Goal: Task Accomplishment & Management: Use online tool/utility

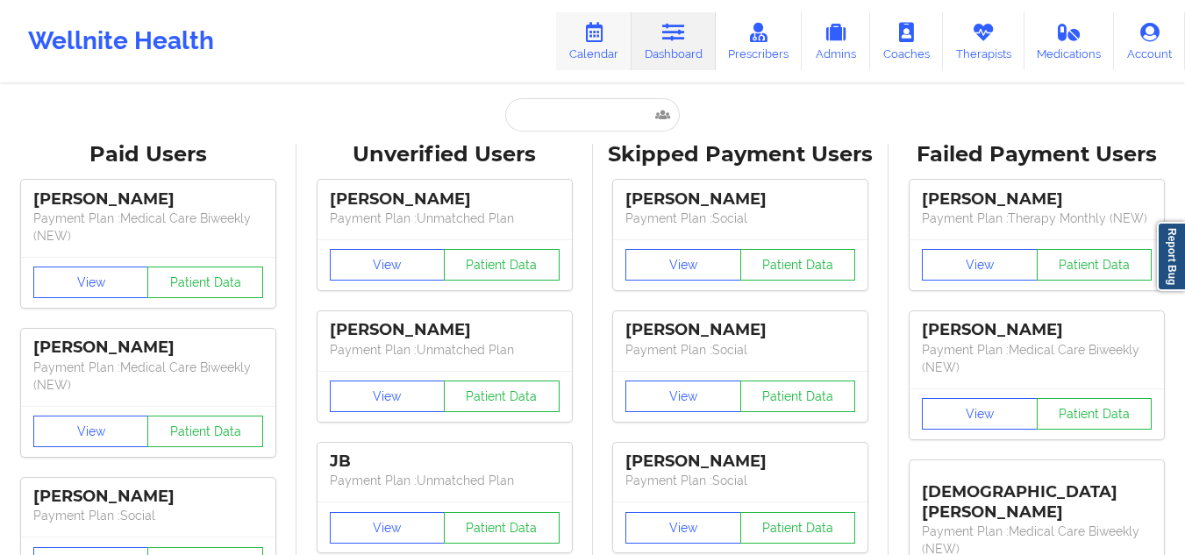
click at [603, 48] on link "Calendar" at bounding box center [593, 41] width 75 height 58
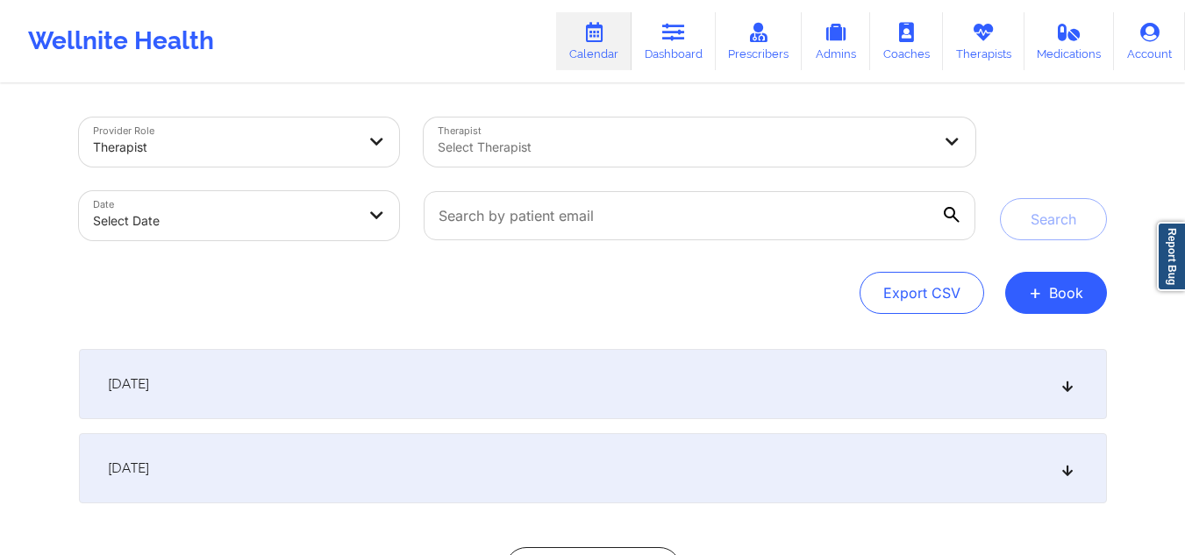
click at [517, 132] on div "Select Therapist" at bounding box center [678, 142] width 509 height 49
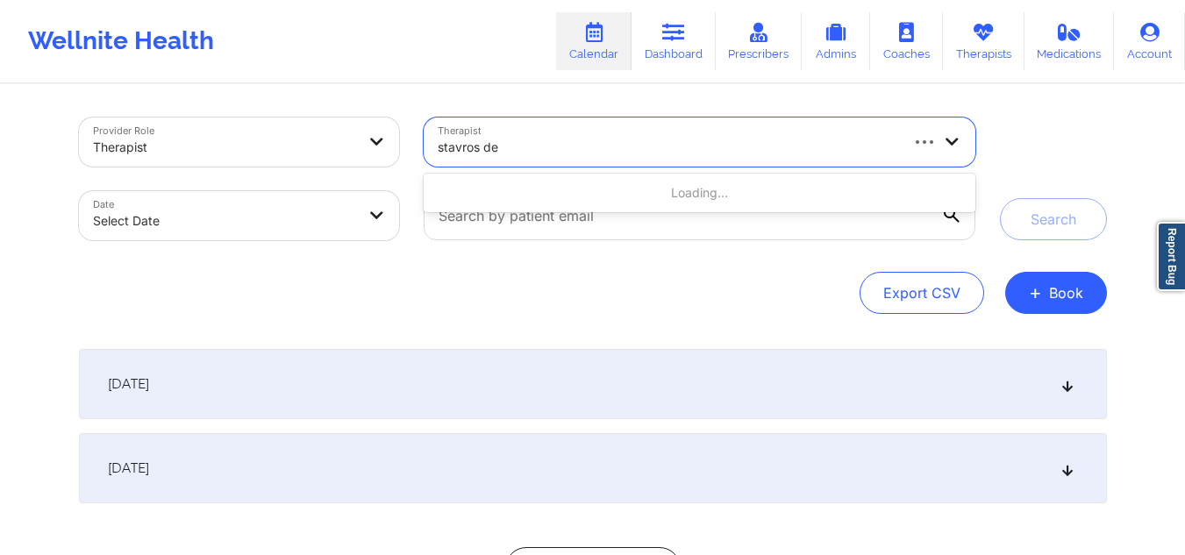
type input "stavros del"
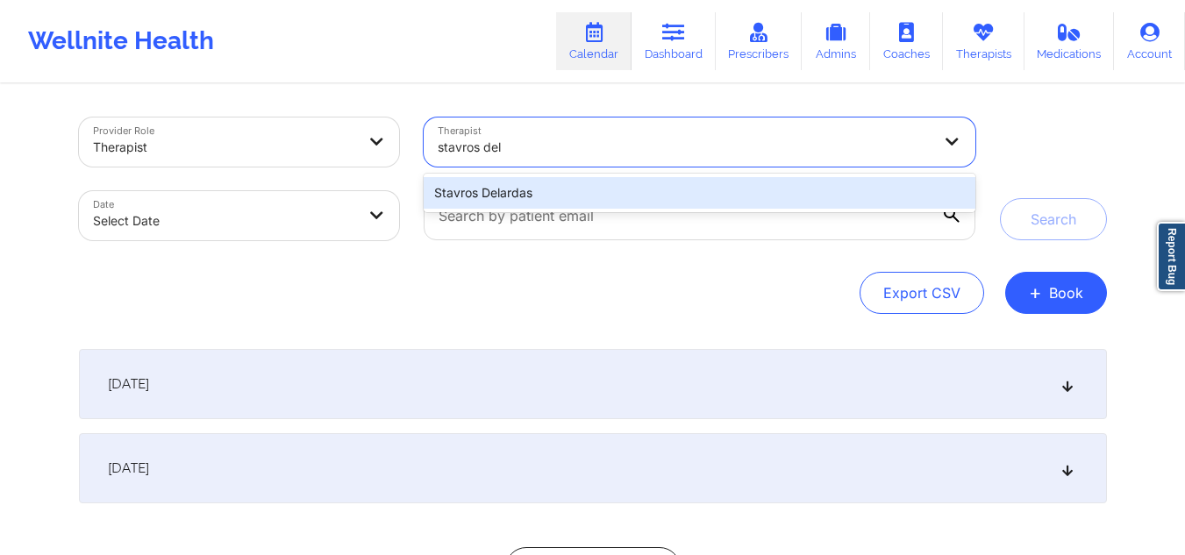
click at [500, 192] on div "Stavros Delardas" at bounding box center [699, 193] width 551 height 32
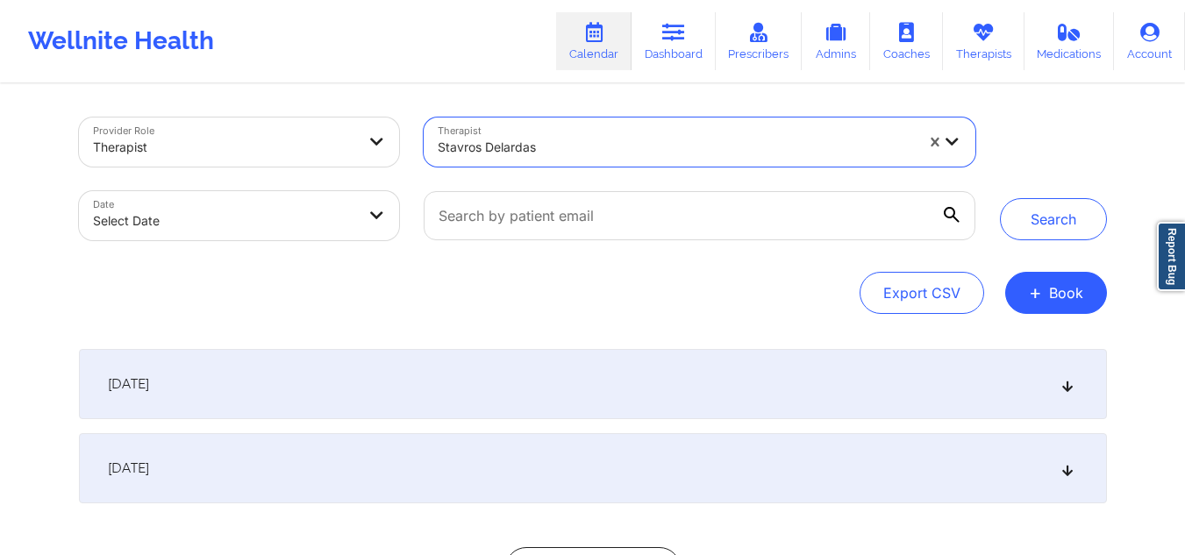
click at [308, 224] on body "Wellnite Health Calendar Dashboard Prescribers Admins Coaches Therapists Medica…" at bounding box center [592, 277] width 1185 height 555
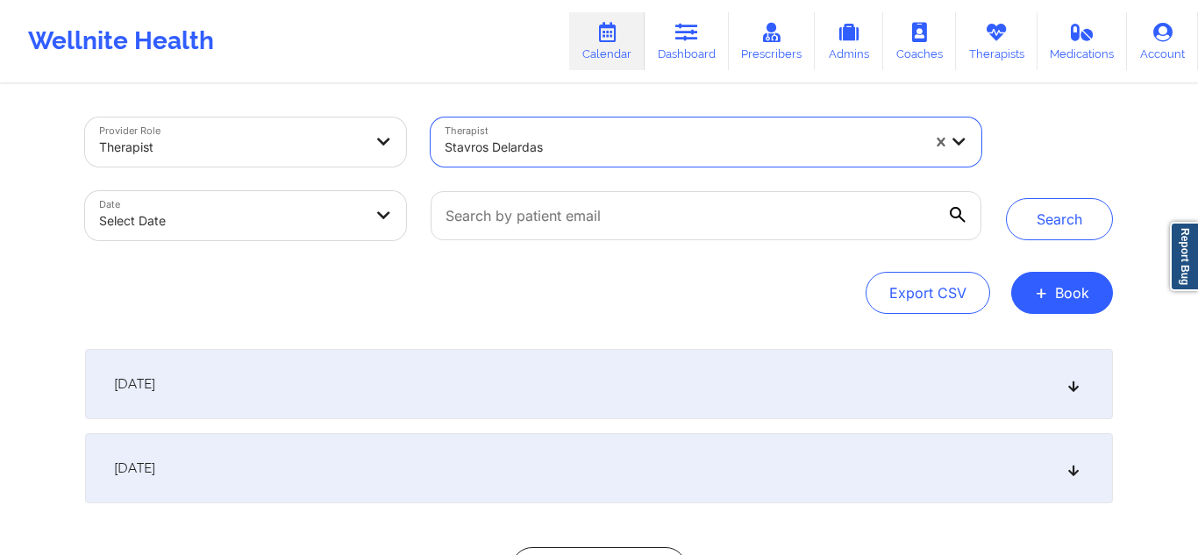
select select "2025-8"
select select "2025-9"
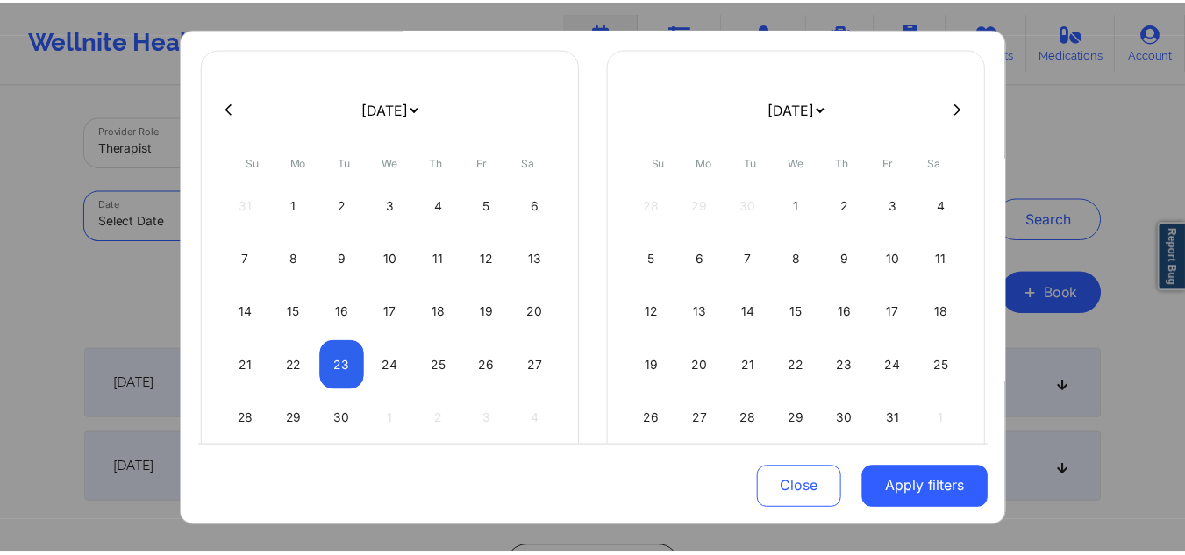
scroll to position [103, 0]
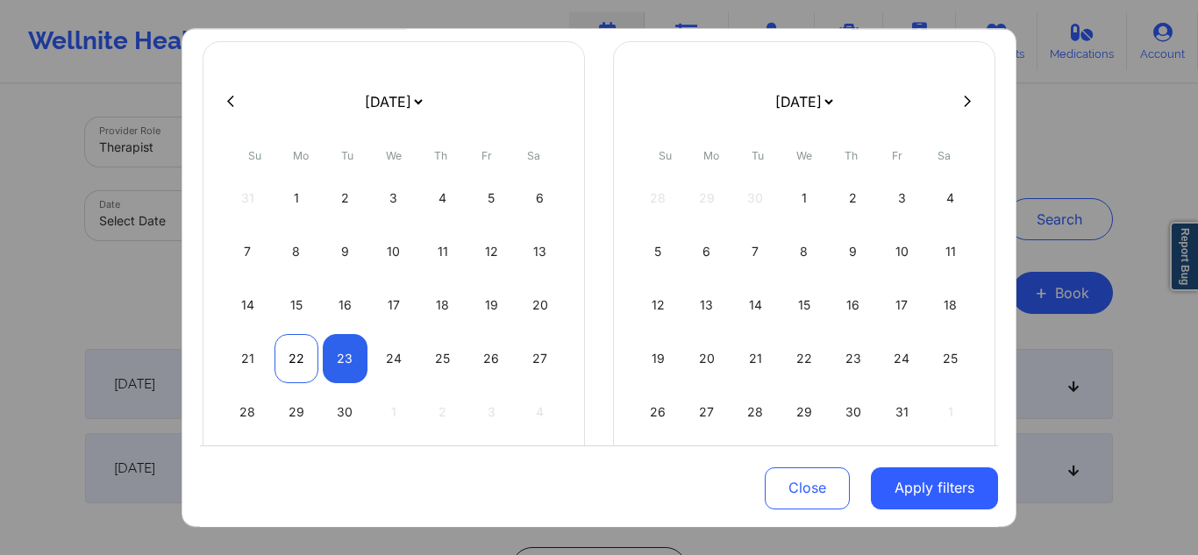
click at [303, 358] on div "22" at bounding box center [296, 358] width 45 height 49
select select "2025-8"
select select "2025-9"
select select "2025-8"
select select "2025-9"
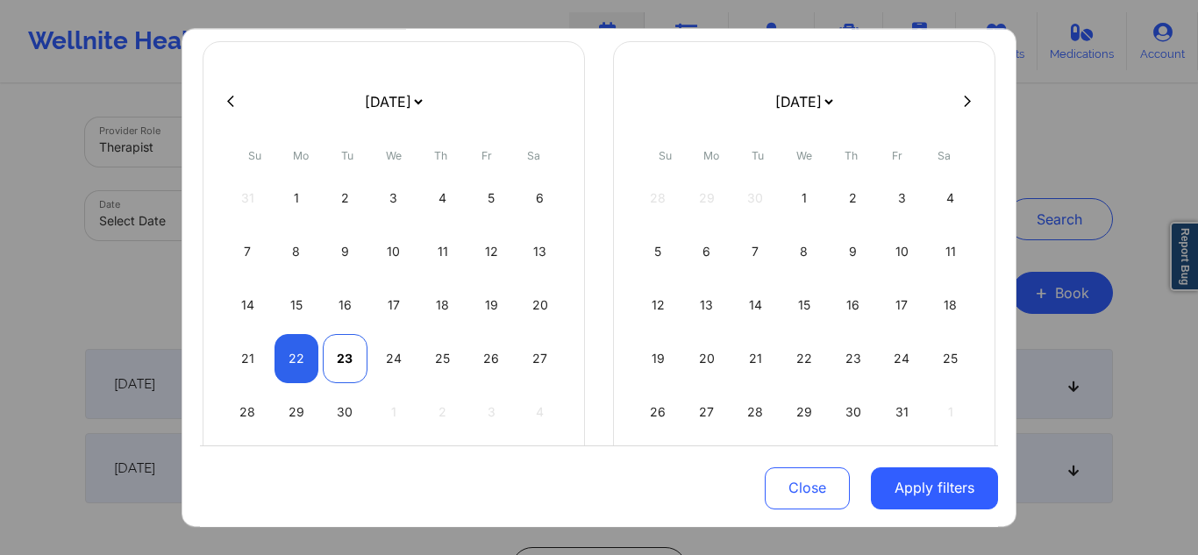
click at [338, 367] on div "23" at bounding box center [345, 358] width 45 height 49
select select "2025-8"
select select "2025-9"
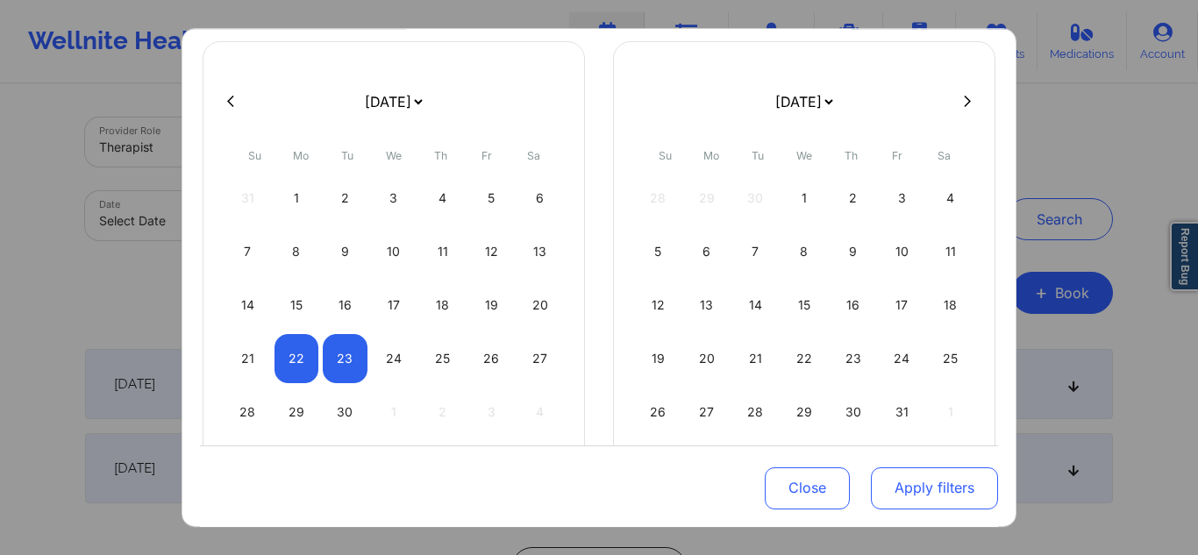
click at [929, 490] on button "Apply filters" at bounding box center [934, 488] width 127 height 42
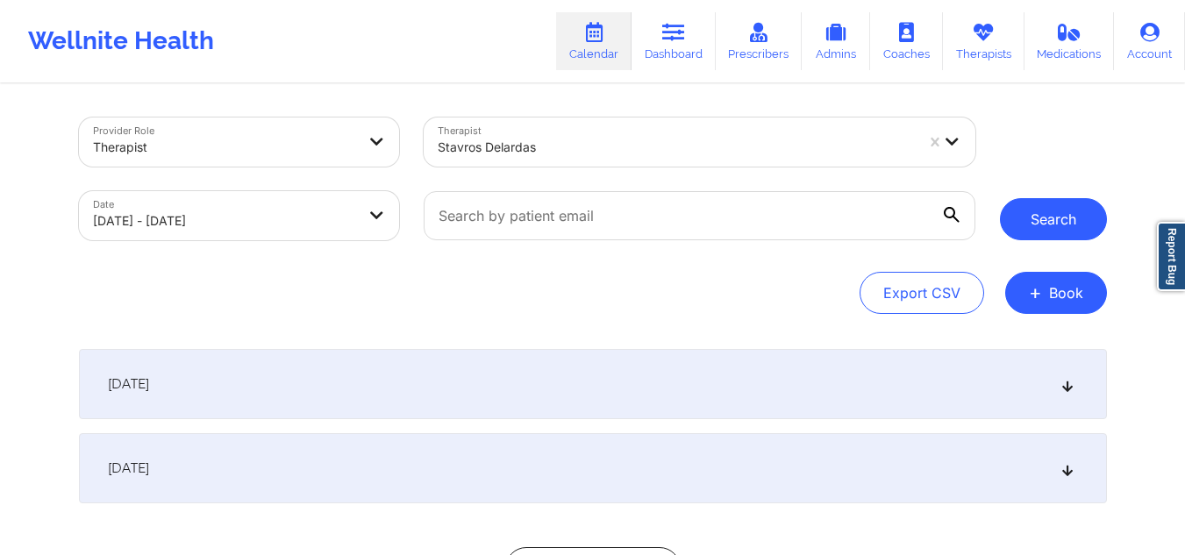
click at [1043, 216] on button "Search" at bounding box center [1053, 219] width 107 height 42
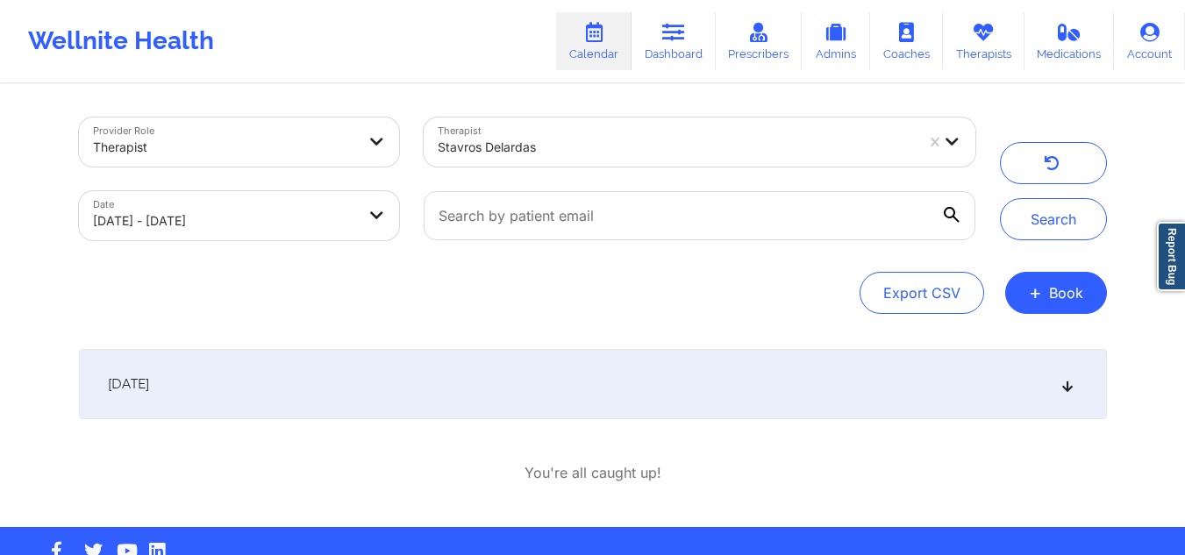
click at [1051, 385] on div "[DATE]" at bounding box center [593, 384] width 1028 height 70
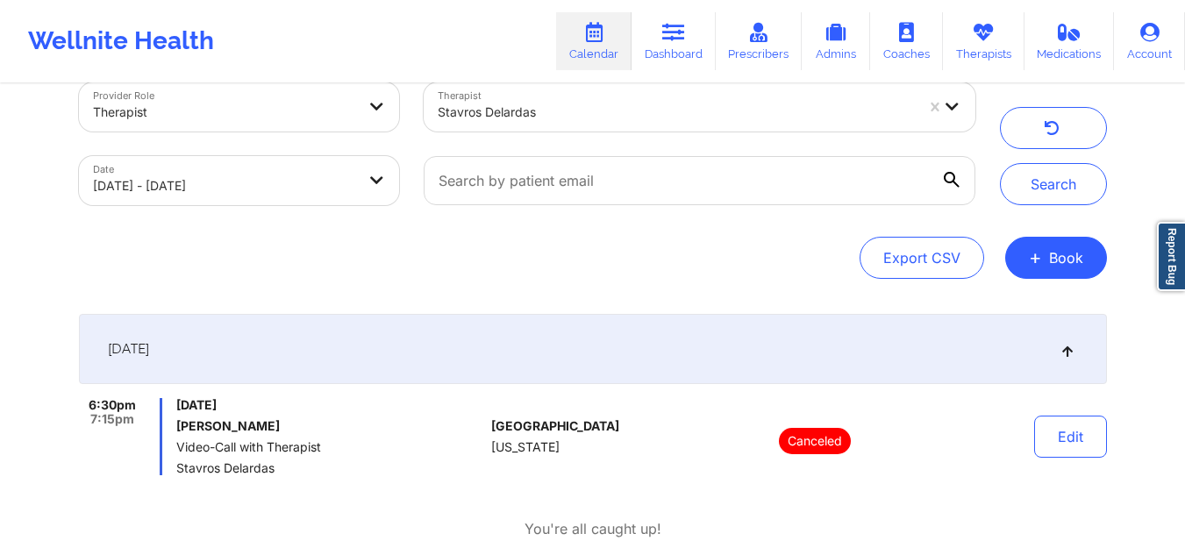
scroll to position [0, 0]
